Goal: Task Accomplishment & Management: Use online tool/utility

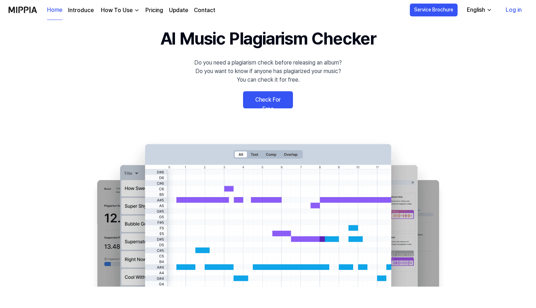
click at [262, 104] on link "Check For Free" at bounding box center [268, 99] width 50 height 17
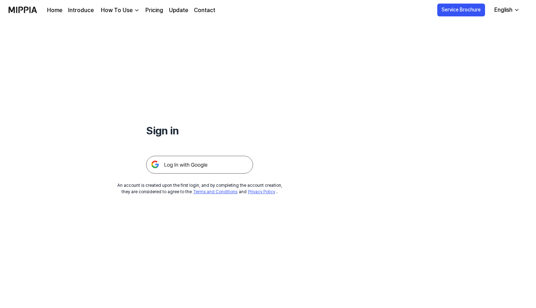
click at [197, 168] on img at bounding box center [199, 165] width 107 height 18
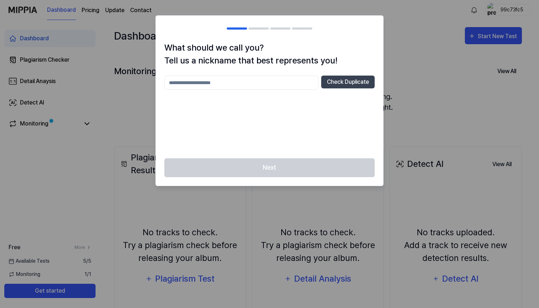
click at [236, 86] on input "text" at bounding box center [241, 83] width 154 height 14
type input "***"
click at [338, 82] on button "Check Duplicate" at bounding box center [347, 82] width 53 height 13
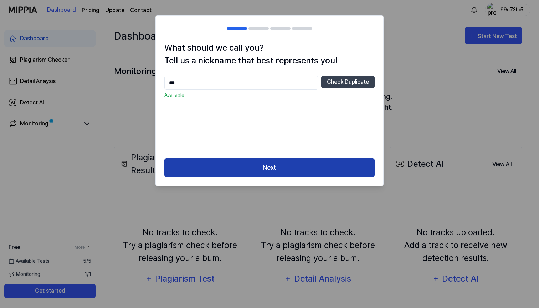
click at [300, 167] on button "Next" at bounding box center [269, 167] width 210 height 19
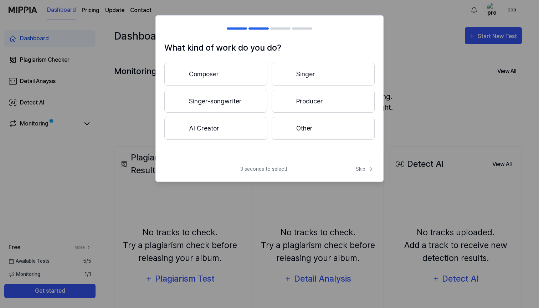
click at [221, 74] on button "Composer" at bounding box center [215, 74] width 103 height 23
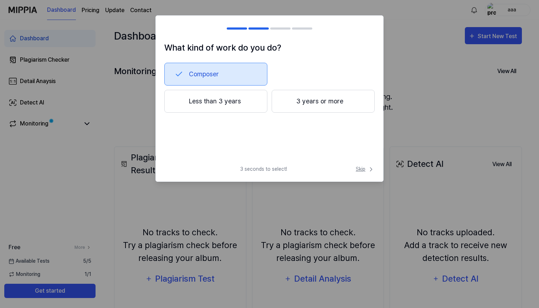
click at [367, 169] on span "Skip" at bounding box center [365, 168] width 19 height 7
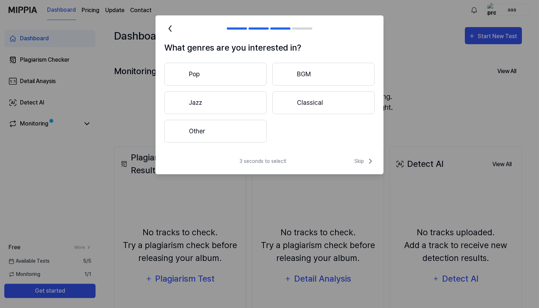
click at [306, 104] on button "Classical" at bounding box center [323, 102] width 102 height 23
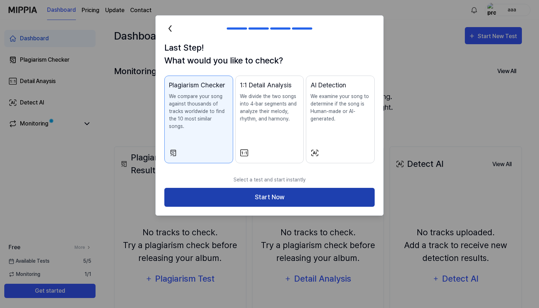
click at [258, 188] on button "Start Now" at bounding box center [269, 197] width 210 height 19
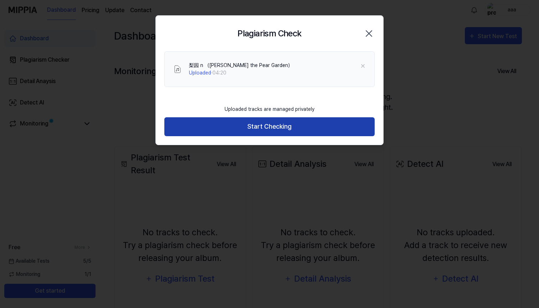
click at [250, 127] on button "Start Checking" at bounding box center [269, 126] width 210 height 19
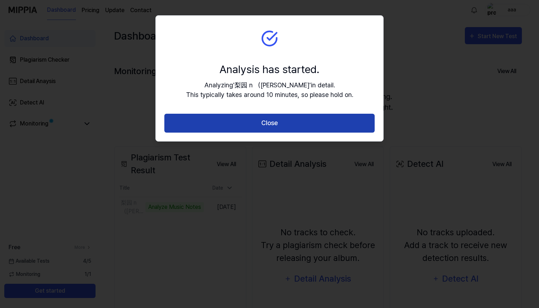
click at [282, 124] on button "Close" at bounding box center [269, 123] width 210 height 19
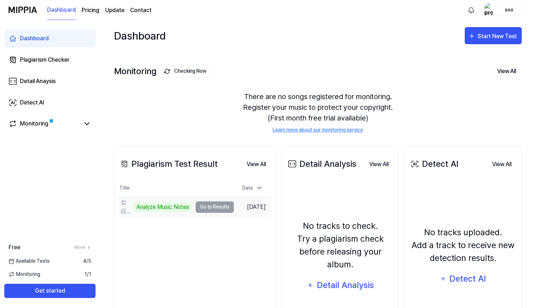
click at [203, 208] on td "梨园 n （Li Yuan the Pear Garden） Analyze Music Notes Go to Results" at bounding box center [176, 207] width 115 height 20
click at [201, 207] on td "梨园 n （Li Yuan the Pear Garden） Analyze Music Notes Go to Results" at bounding box center [176, 207] width 115 height 20
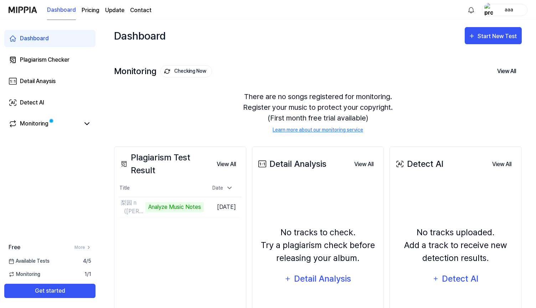
scroll to position [63, 0]
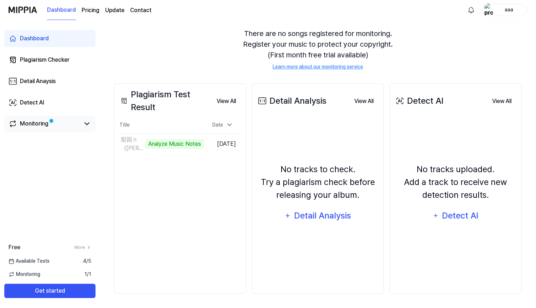
click at [63, 126] on link "Monitoring" at bounding box center [44, 123] width 71 height 9
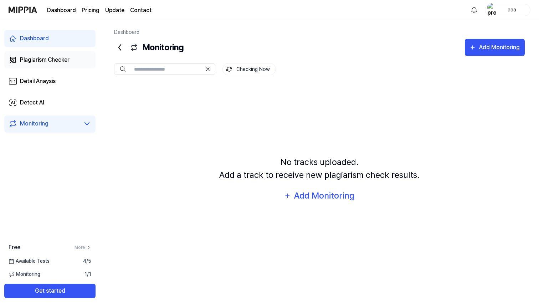
click at [46, 61] on div "Plagiarism Checker" at bounding box center [45, 60] width 50 height 9
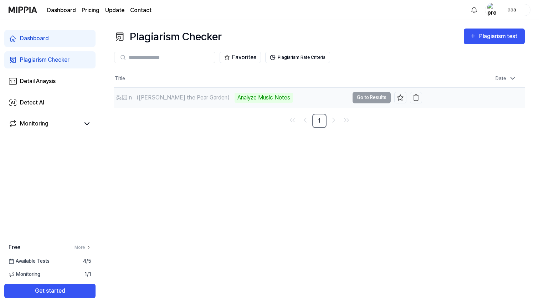
click at [363, 97] on td "梨园 n （Li Yuan the Pear Garden） Analyze Music Notes Go to Results" at bounding box center [268, 98] width 308 height 20
click at [381, 97] on td "梨园 n （Li Yuan the Pear Garden） Analyze Music Notes Go to Results" at bounding box center [268, 98] width 308 height 20
drag, startPoint x: 205, startPoint y: 97, endPoint x: 172, endPoint y: 99, distance: 32.9
click at [205, 97] on div "梨园 n （[PERSON_NAME] the Pear Garden）" at bounding box center [174, 97] width 117 height 9
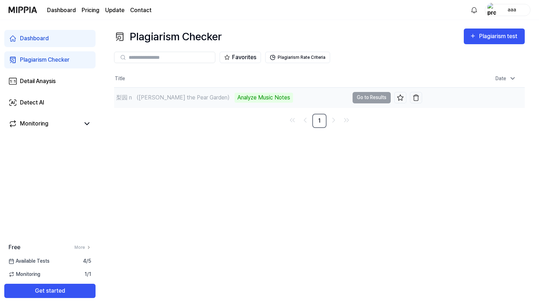
click at [165, 100] on div "梨园 n （[PERSON_NAME] the Pear Garden）" at bounding box center [174, 97] width 117 height 9
click at [191, 124] on nav "1" at bounding box center [319, 121] width 411 height 14
click at [41, 40] on div "Dashboard" at bounding box center [34, 38] width 29 height 9
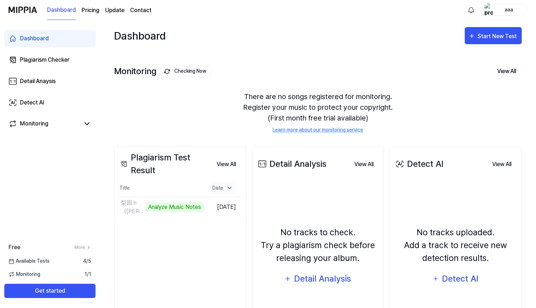
click at [224, 186] on div "Date" at bounding box center [223, 188] width 26 height 12
click at [224, 187] on div "Date" at bounding box center [223, 188] width 26 height 12
click at [227, 189] on icon at bounding box center [229, 187] width 7 height 7
click at [227, 189] on icon at bounding box center [229, 188] width 7 height 7
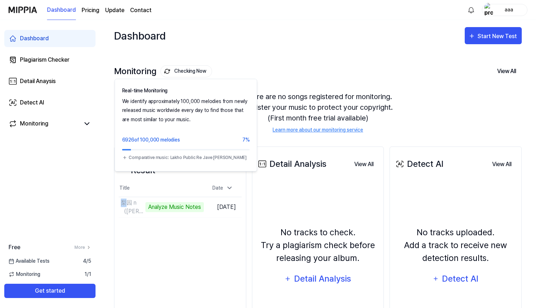
click at [188, 69] on button "Checking Now" at bounding box center [186, 71] width 52 height 12
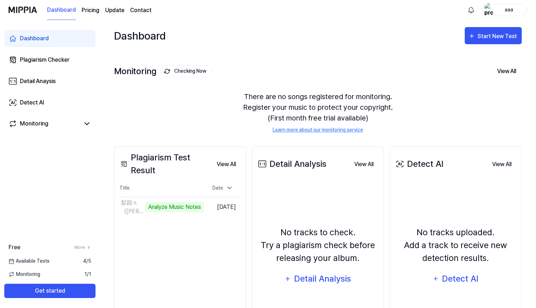
click at [222, 76] on div "Monitoring Checking Now View All" at bounding box center [318, 71] width 408 height 11
click at [180, 208] on button "Go to Results" at bounding box center [185, 206] width 38 height 11
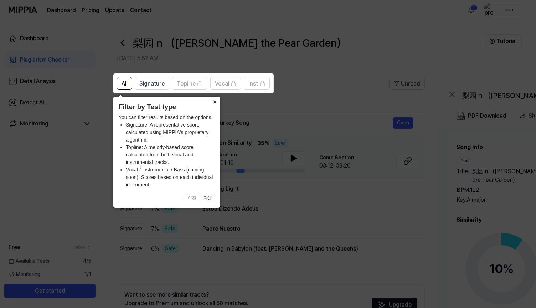
click at [212, 102] on button "×" at bounding box center [214, 102] width 11 height 10
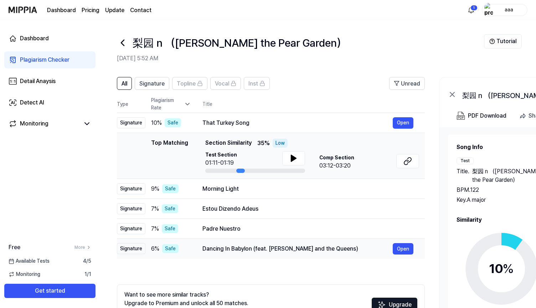
scroll to position [49, 0]
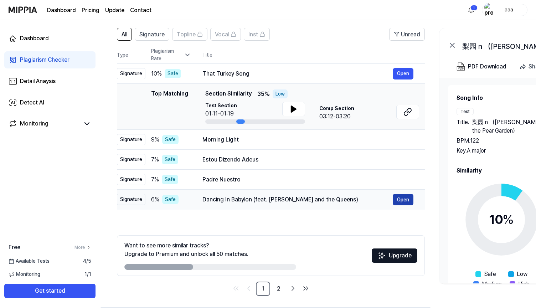
click at [400, 200] on button "Open" at bounding box center [403, 199] width 21 height 11
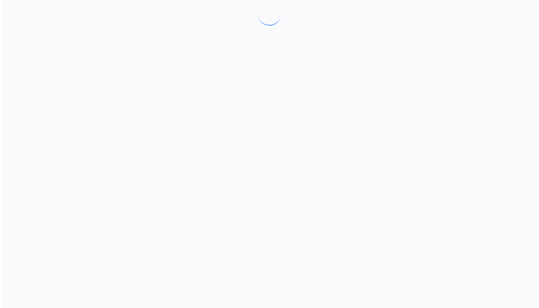
scroll to position [0, 0]
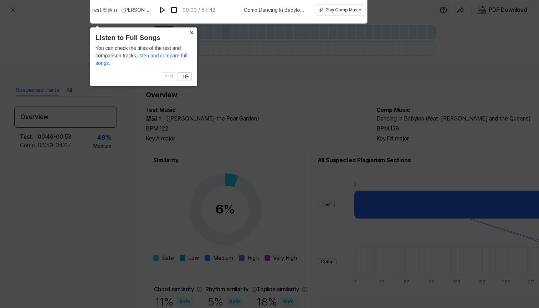
click at [193, 32] on button "×" at bounding box center [191, 32] width 11 height 10
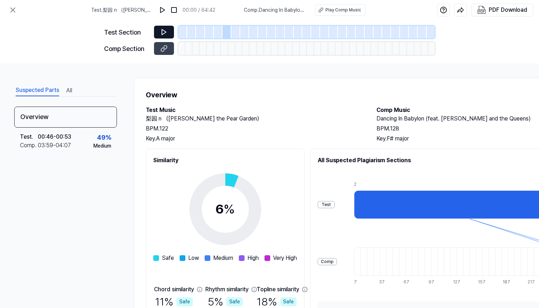
click at [166, 31] on icon at bounding box center [163, 32] width 7 height 7
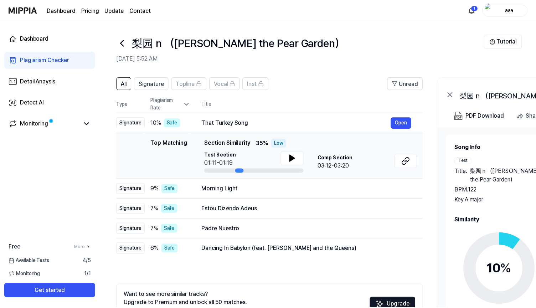
scroll to position [49, 0]
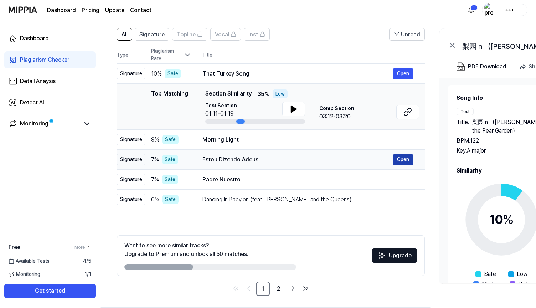
click at [406, 160] on button "Open" at bounding box center [403, 159] width 21 height 11
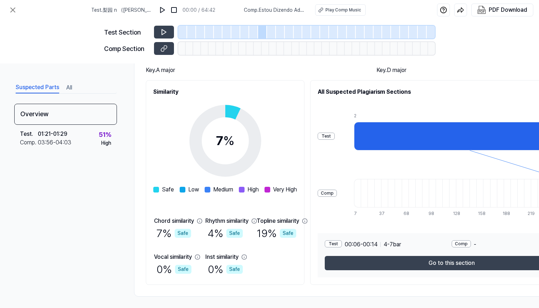
scroll to position [74, 0]
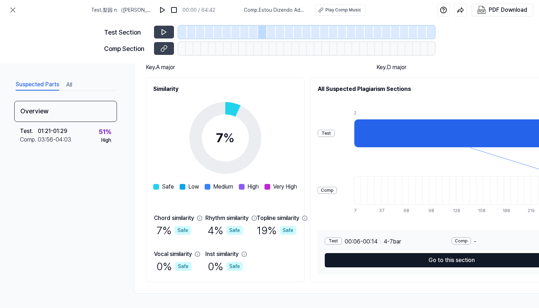
click at [446, 257] on button "Go to this section" at bounding box center [452, 260] width 254 height 14
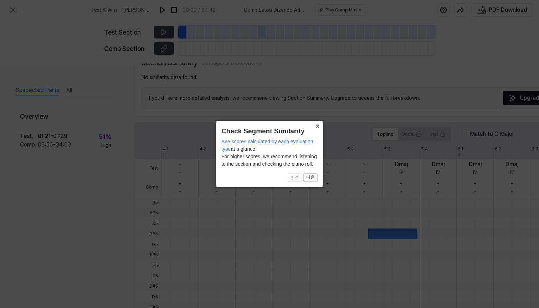
click at [317, 125] on button "×" at bounding box center [317, 126] width 11 height 10
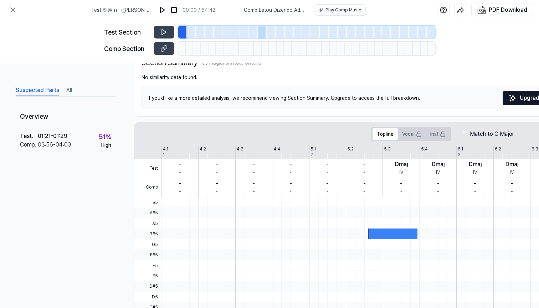
scroll to position [168, 0]
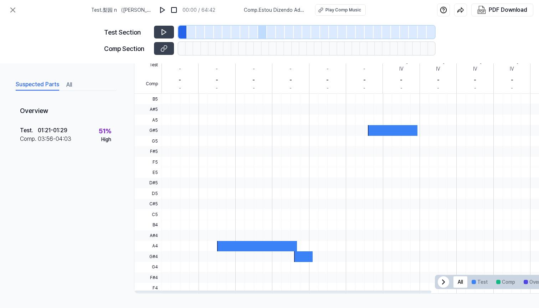
click at [252, 242] on div at bounding box center [257, 246] width 80 height 10
click at [306, 255] on div at bounding box center [303, 256] width 19 height 10
click at [389, 125] on div at bounding box center [392, 130] width 49 height 10
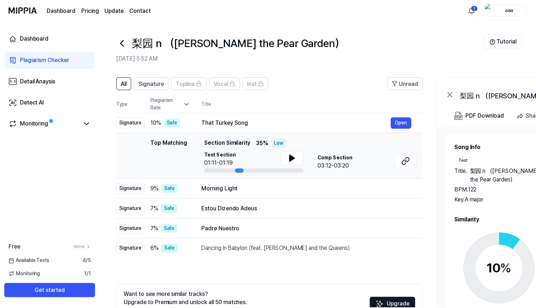
scroll to position [49, 0]
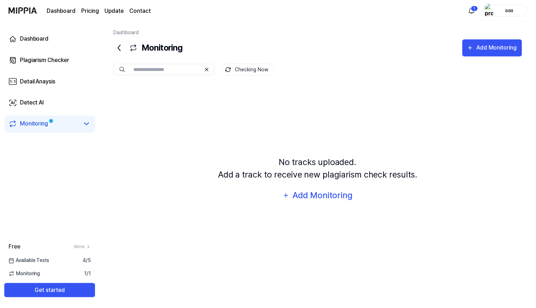
scroll to position [63, 0]
